Goal: Find specific page/section: Find specific page/section

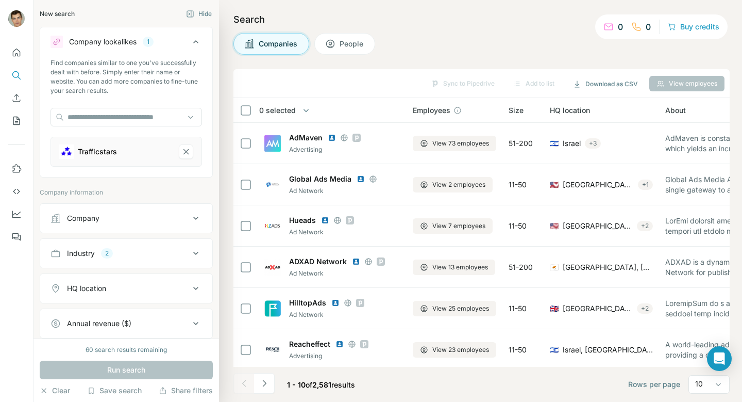
scroll to position [169, 0]
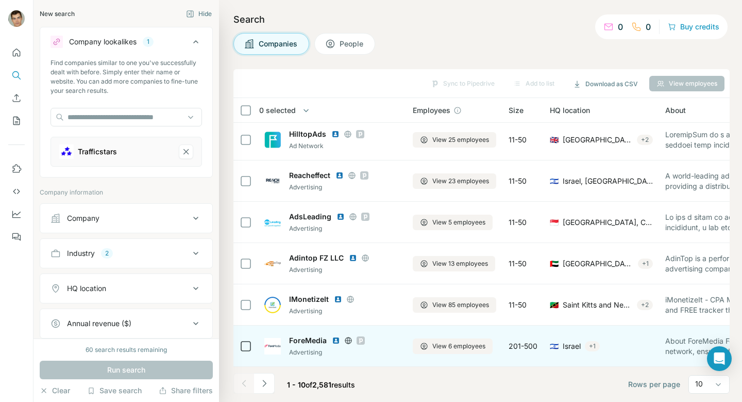
click at [335, 340] on img at bounding box center [336, 340] width 8 height 8
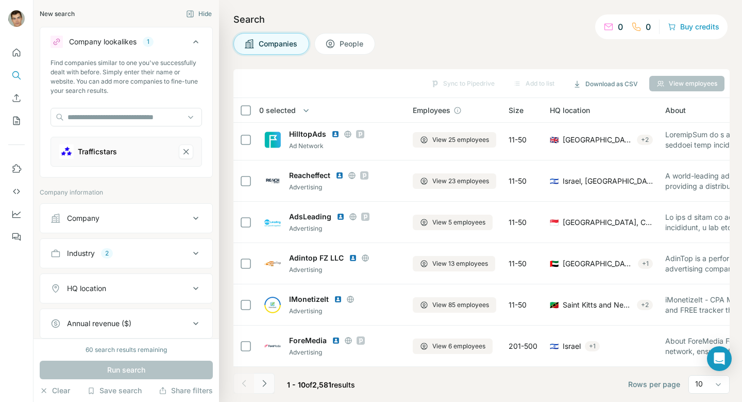
click at [263, 378] on icon "Navigate to next page" at bounding box center [264, 383] width 10 height 10
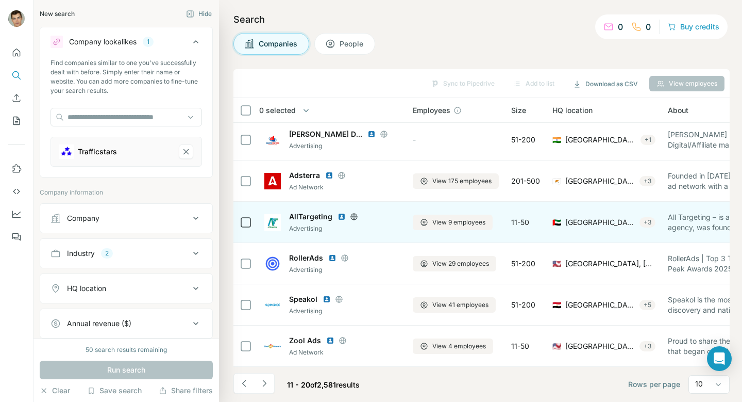
click at [339, 216] on img at bounding box center [342, 216] width 8 height 8
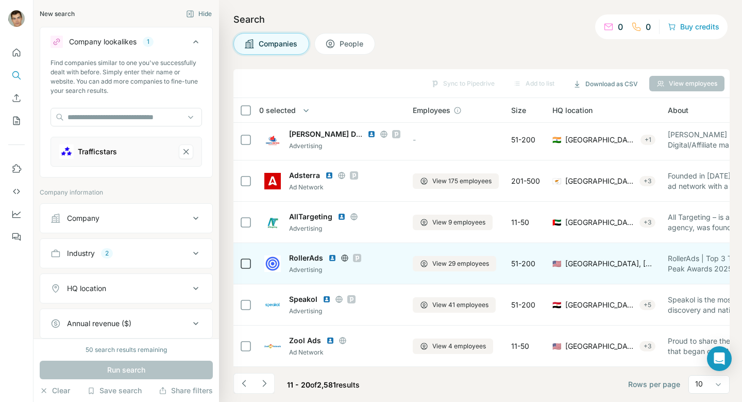
click at [330, 258] on img at bounding box center [332, 258] width 8 height 8
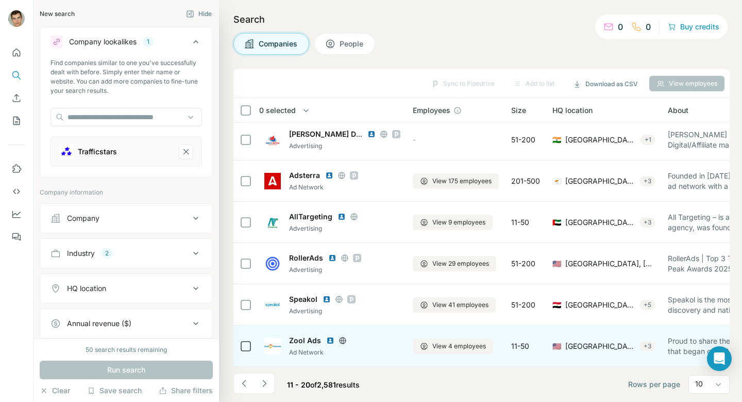
click at [329, 340] on img at bounding box center [330, 340] width 8 height 8
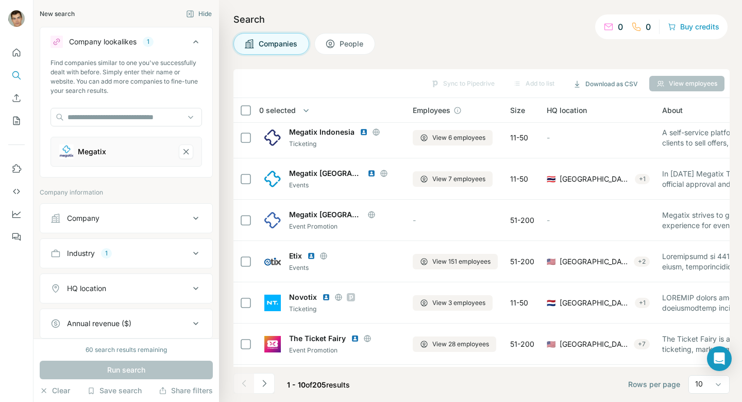
scroll to position [3, 0]
